Goal: Task Accomplishment & Management: Complete application form

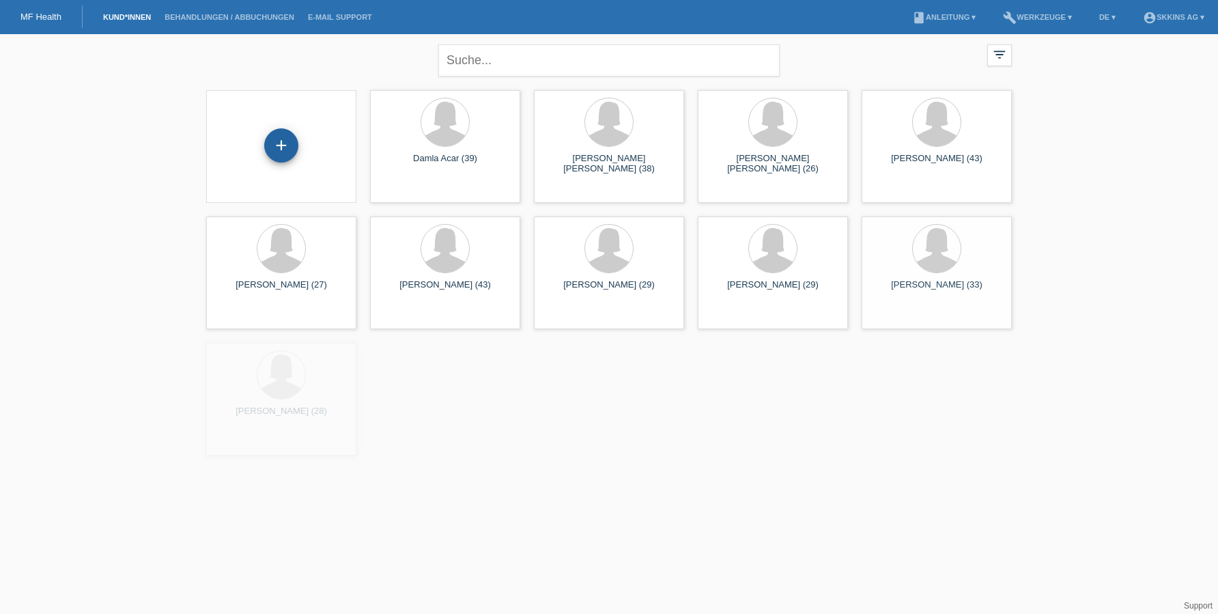
click at [288, 137] on div "+" at bounding box center [281, 145] width 33 height 23
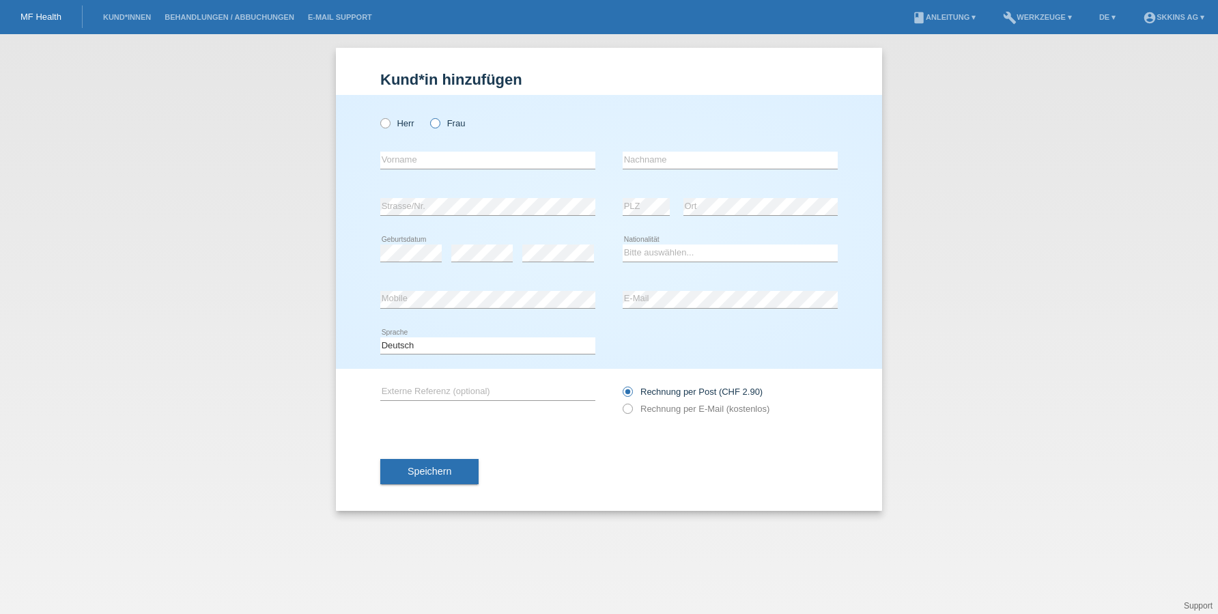
click at [428, 116] on icon at bounding box center [428, 116] width 0 height 0
click at [439, 124] on input "Frau" at bounding box center [434, 122] width 9 height 9
radio input "true"
click at [419, 171] on div "error Vorname" at bounding box center [487, 160] width 215 height 46
type input "Larissa Lara"
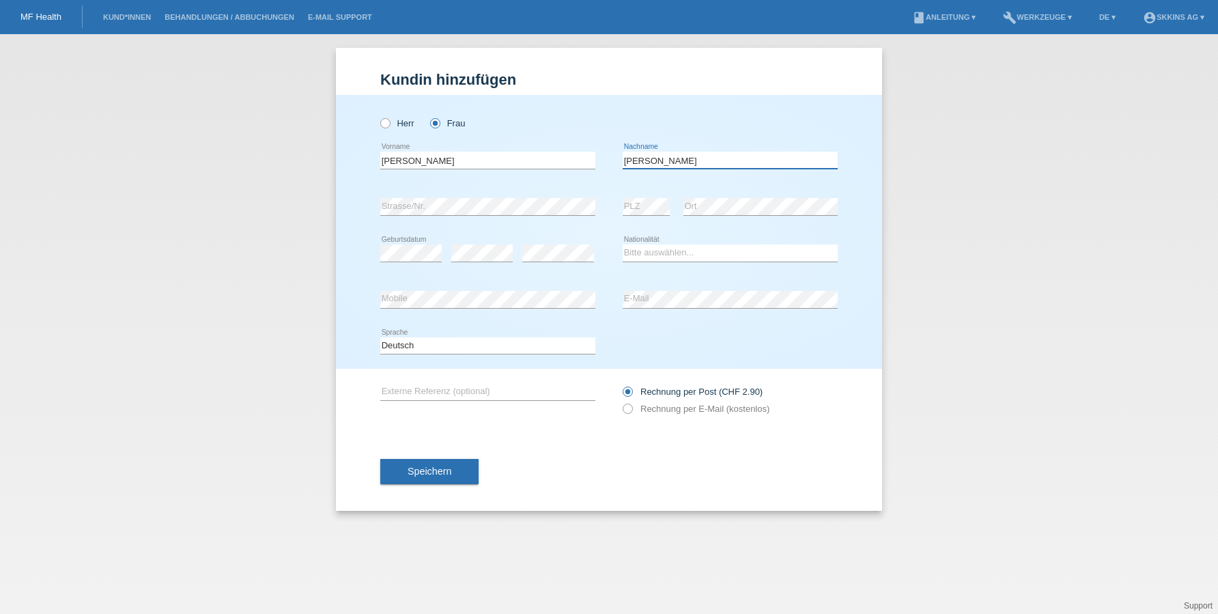
type input "Makowski"
select select "DE"
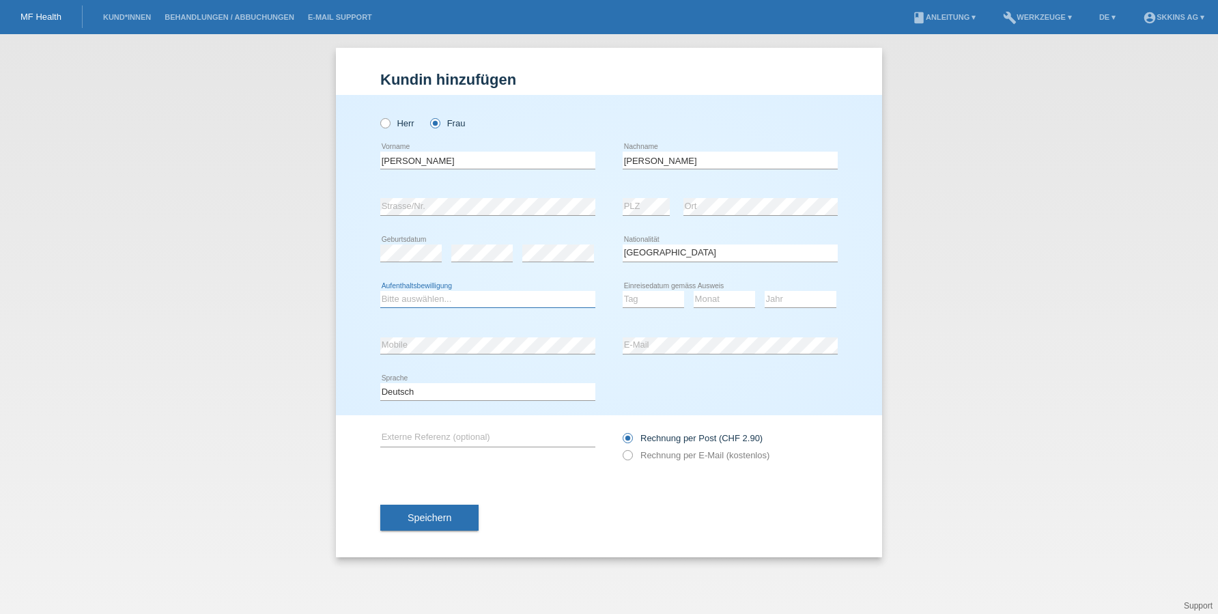
select select "C"
select select "12"
select select "02"
select select "2015"
click at [753, 357] on div "error E-Mail" at bounding box center [730, 345] width 215 height 46
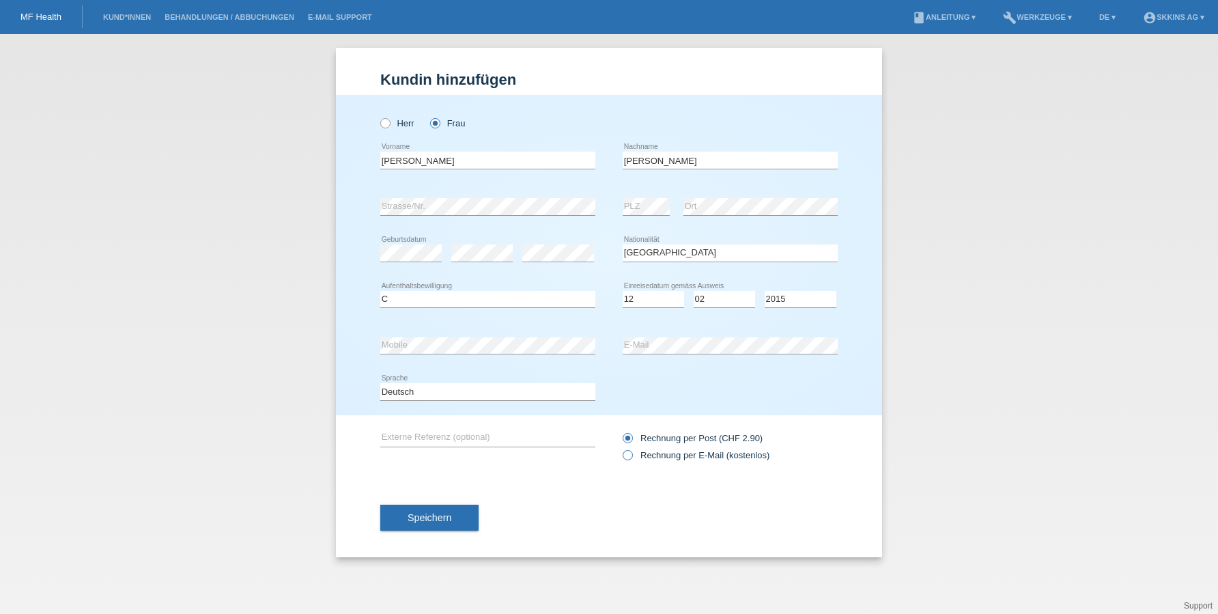
click at [636, 455] on label "Rechnung per E-Mail (kostenlos)" at bounding box center [696, 455] width 147 height 10
click at [632, 455] on input "Rechnung per E-Mail (kostenlos)" at bounding box center [627, 458] width 9 height 17
radio input "true"
click at [456, 516] on button "Speichern" at bounding box center [429, 518] width 98 height 26
click at [427, 516] on span "Speichern" at bounding box center [430, 517] width 44 height 11
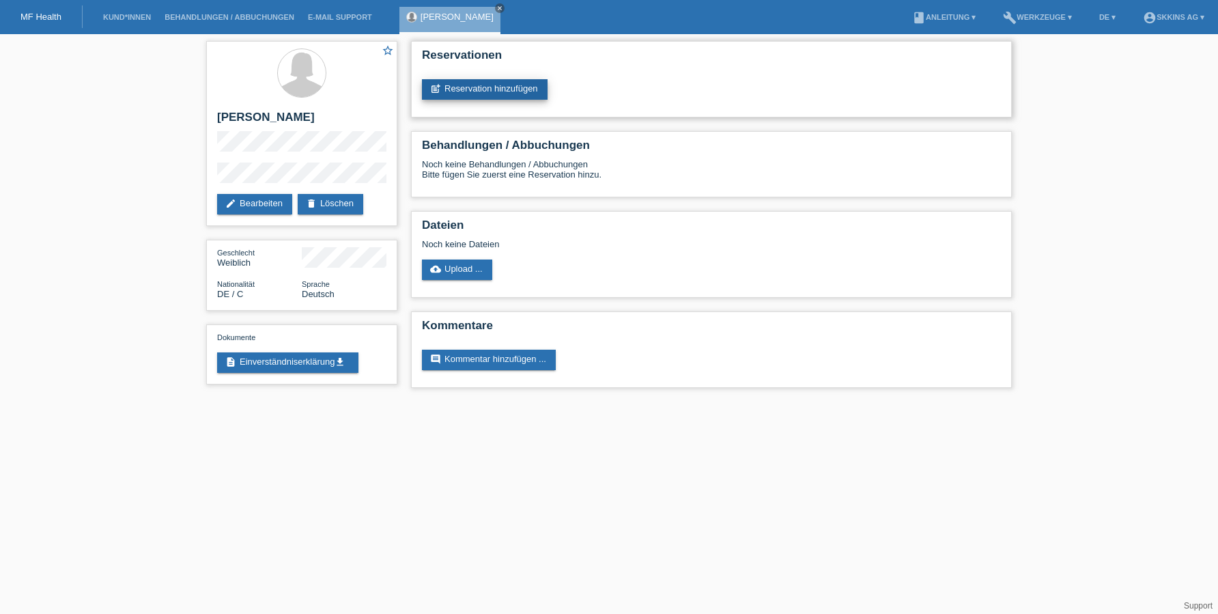
click at [494, 84] on link "post_add Reservation hinzufügen" at bounding box center [485, 89] width 126 height 20
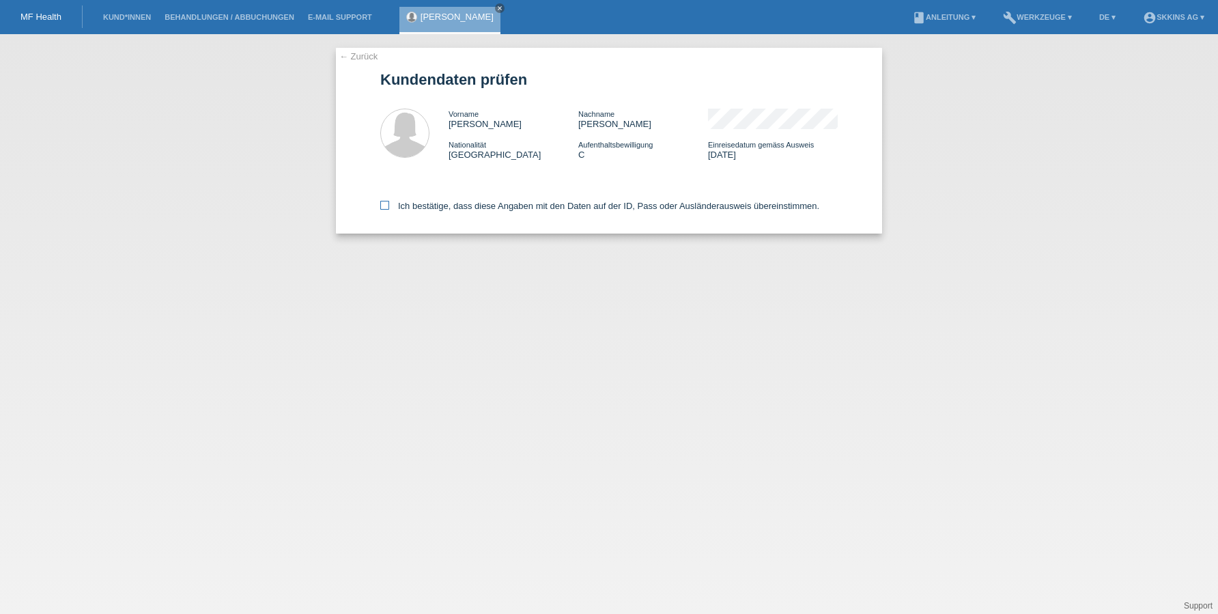
click at [381, 208] on icon at bounding box center [384, 205] width 9 height 9
click at [381, 208] on input "Ich bestätige, dass diese Angaben mit den Daten auf der ID, Pass oder Ausländer…" at bounding box center [384, 205] width 9 height 9
checkbox input "true"
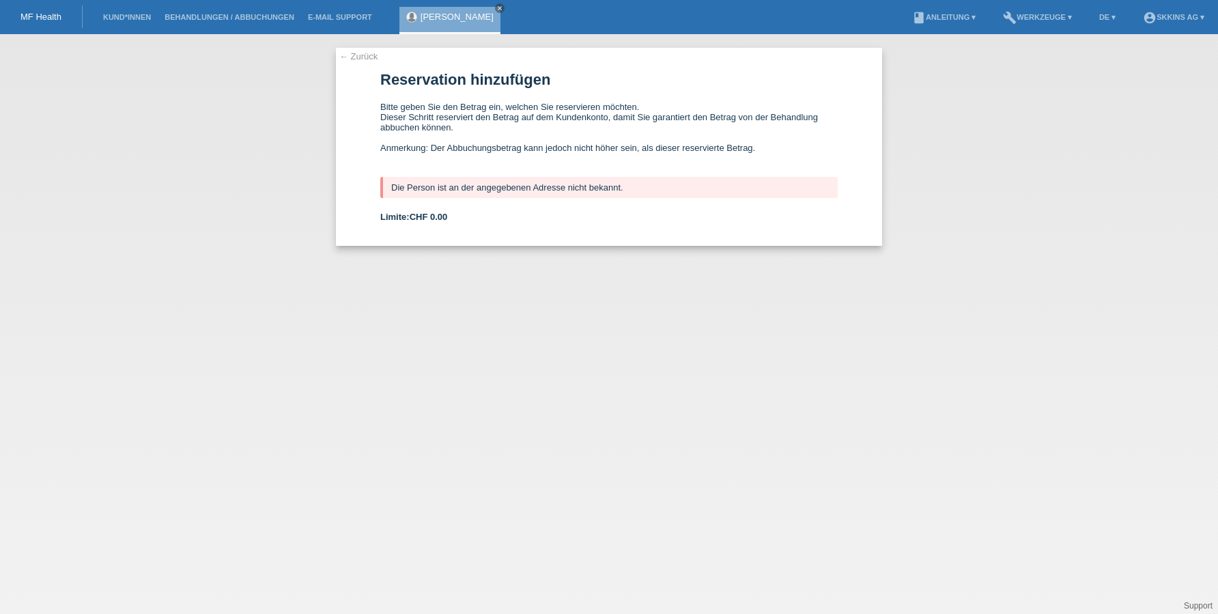
click at [423, 17] on div "[PERSON_NAME] close" at bounding box center [449, 20] width 101 height 27
click at [455, 17] on link "[PERSON_NAME]" at bounding box center [457, 17] width 73 height 10
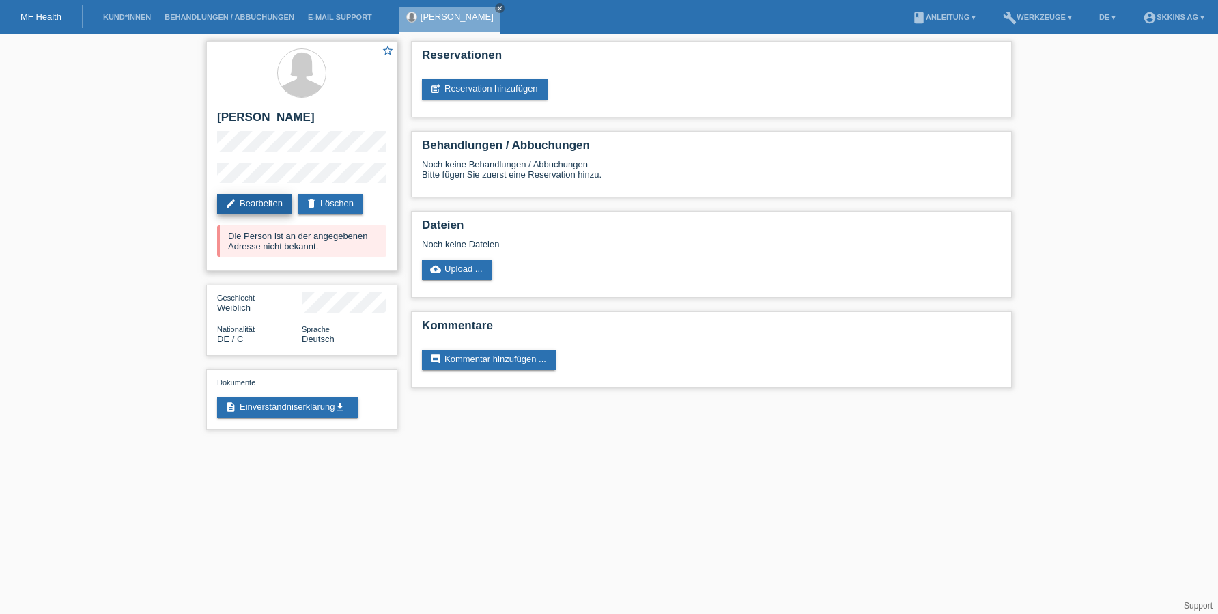
click at [279, 205] on link "edit Bearbeiten" at bounding box center [254, 204] width 75 height 20
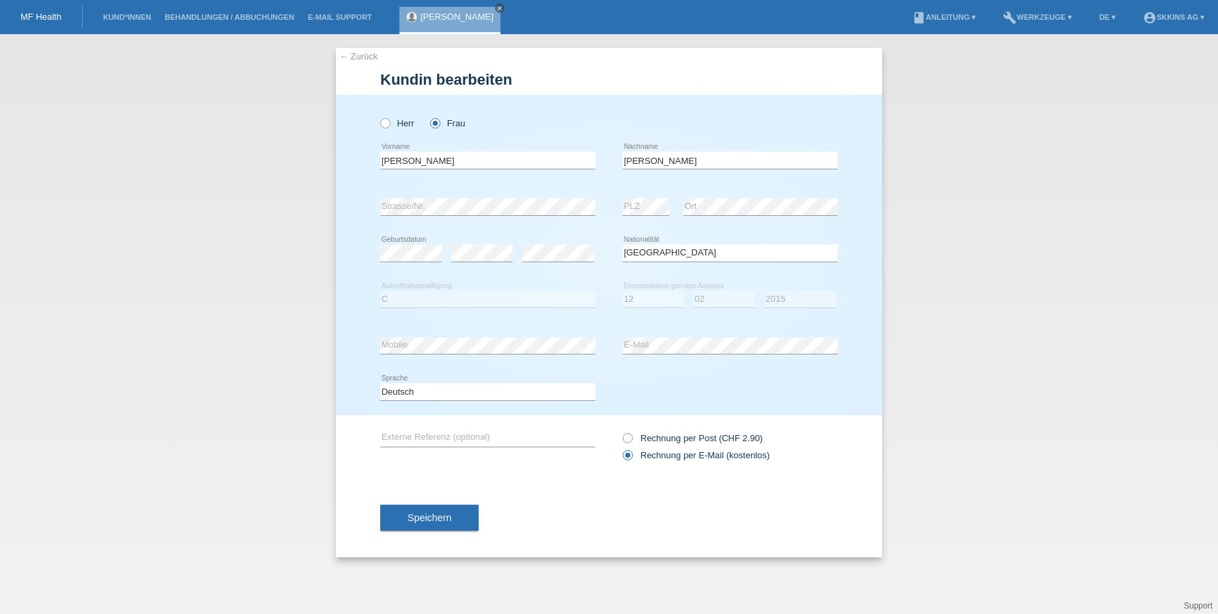
select select "DE"
select select "C"
select select "12"
select select "02"
select select "2015"
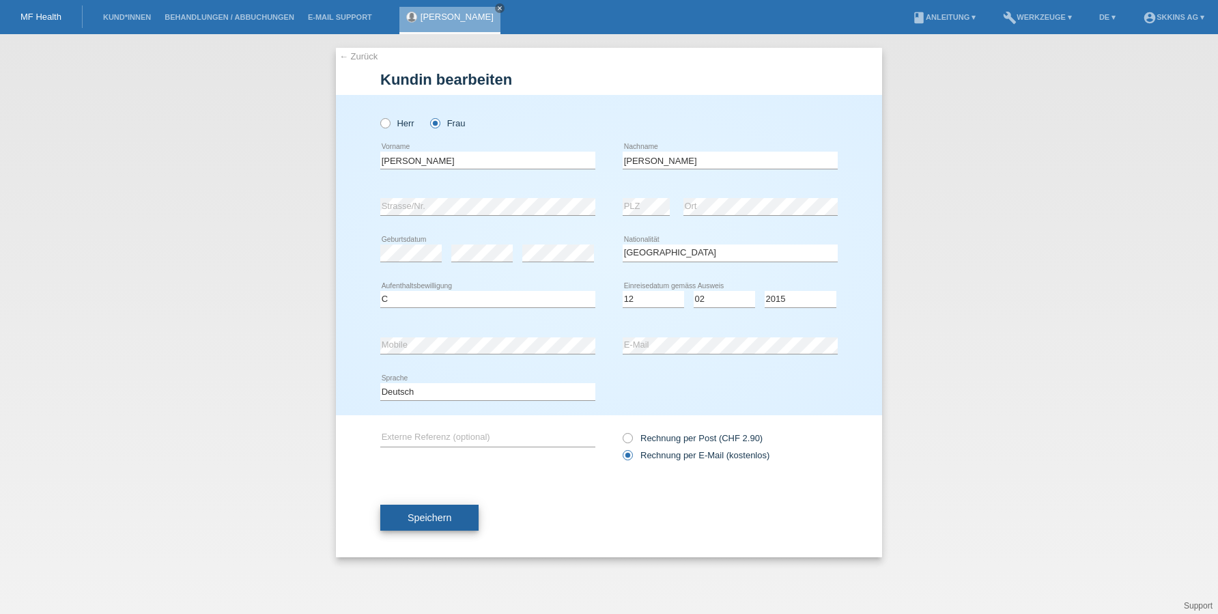
click at [442, 509] on button "Speichern" at bounding box center [429, 518] width 98 height 26
